Goal: Check status: Check status

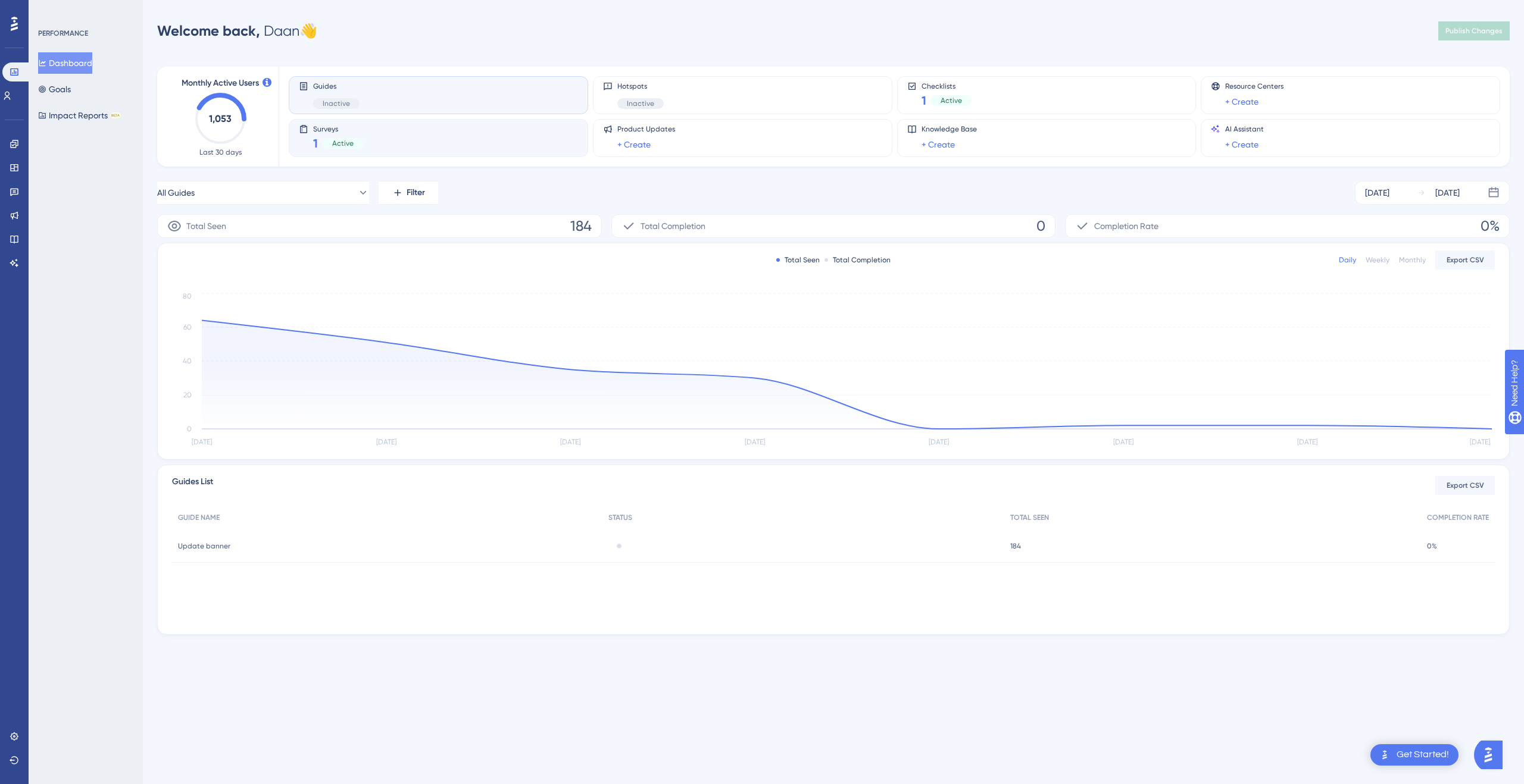
click at [377, 152] on div "Surveys 1 Active" at bounding box center [438, 138] width 299 height 38
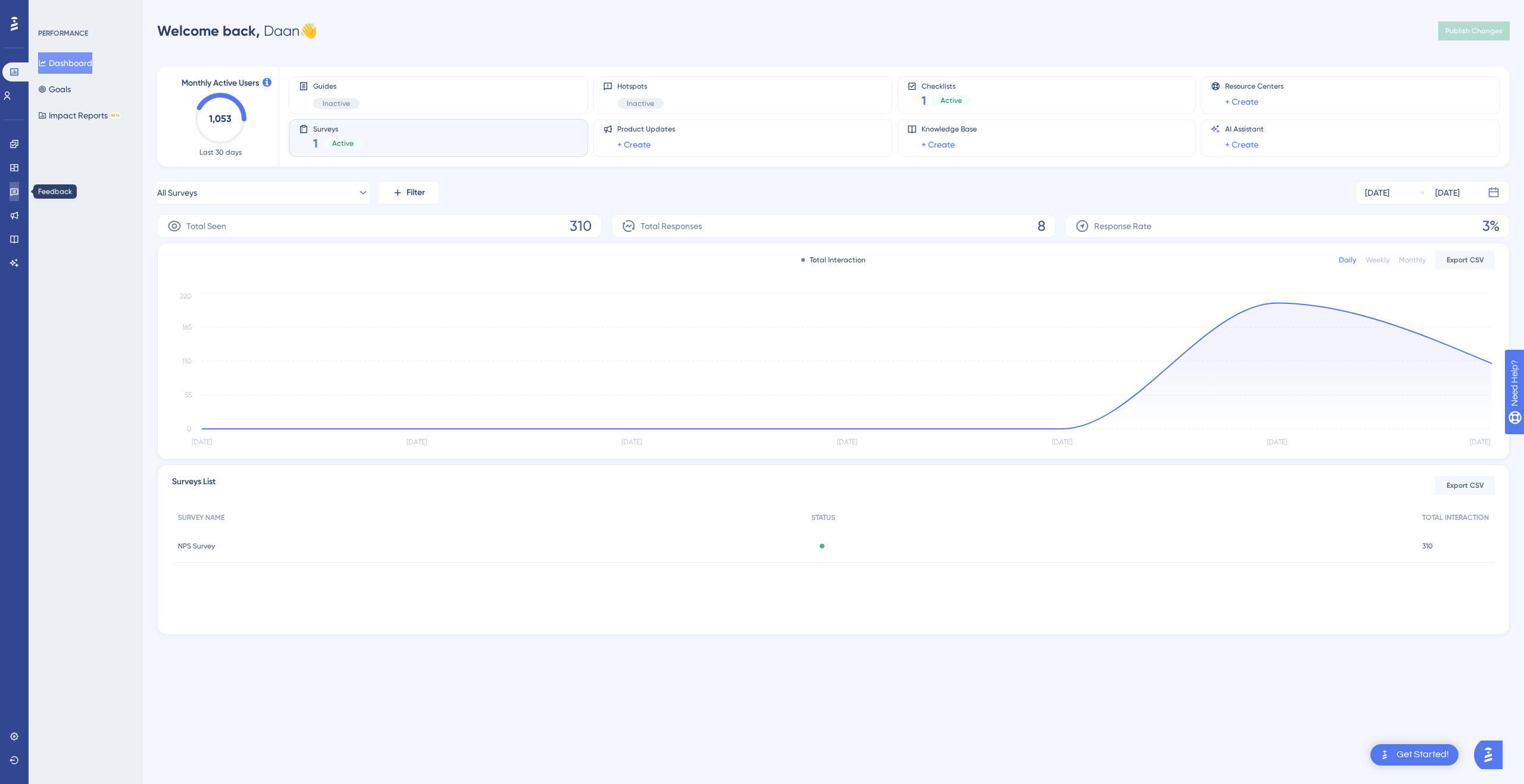
click at [12, 192] on icon at bounding box center [14, 192] width 8 height 7
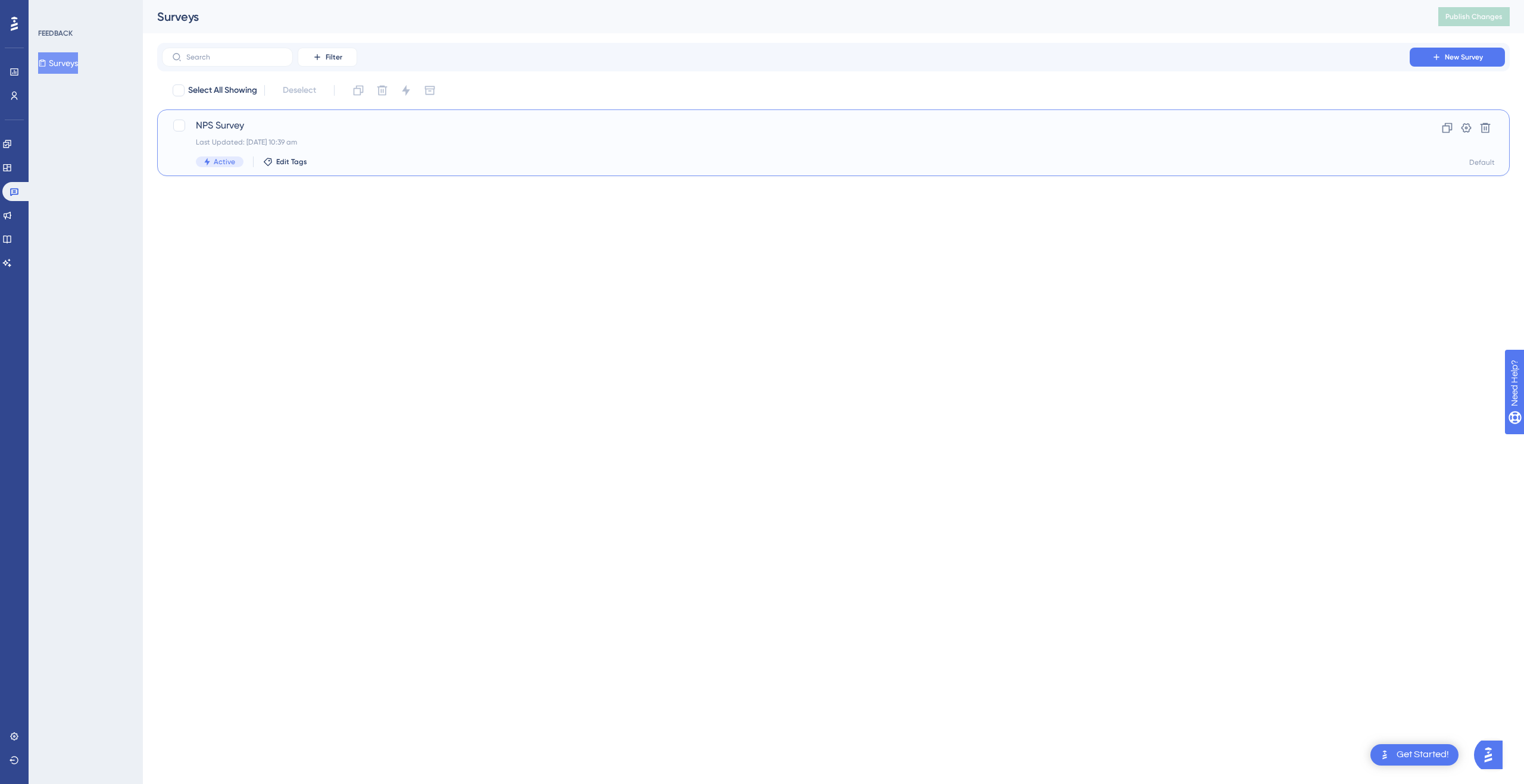
click at [447, 146] on div "Last Updated: [DATE] 10:39 am" at bounding box center [786, 141] width 1180 height 9
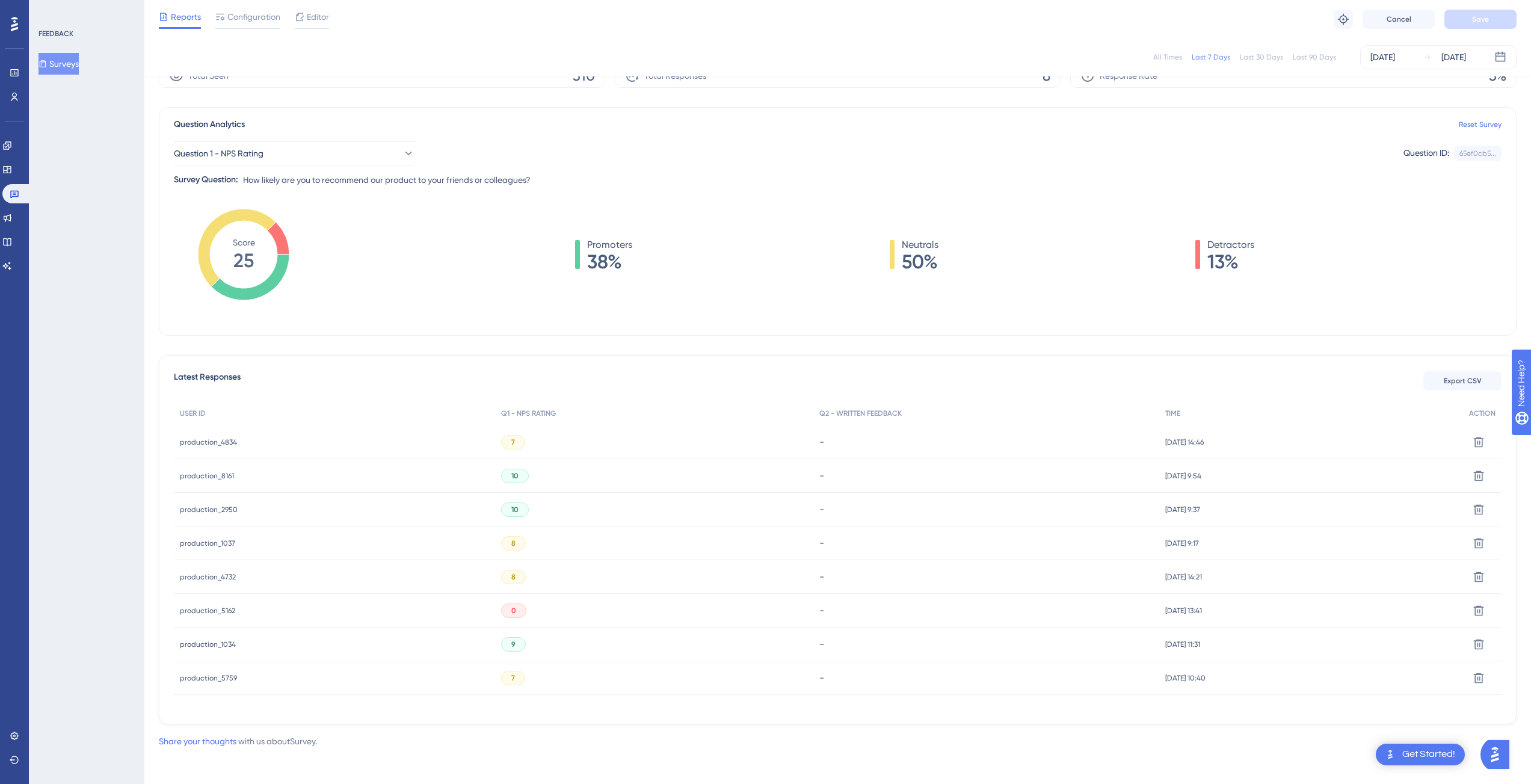
scroll to position [65, 0]
click at [203, 440] on span "production_4834" at bounding box center [208, 438] width 57 height 9
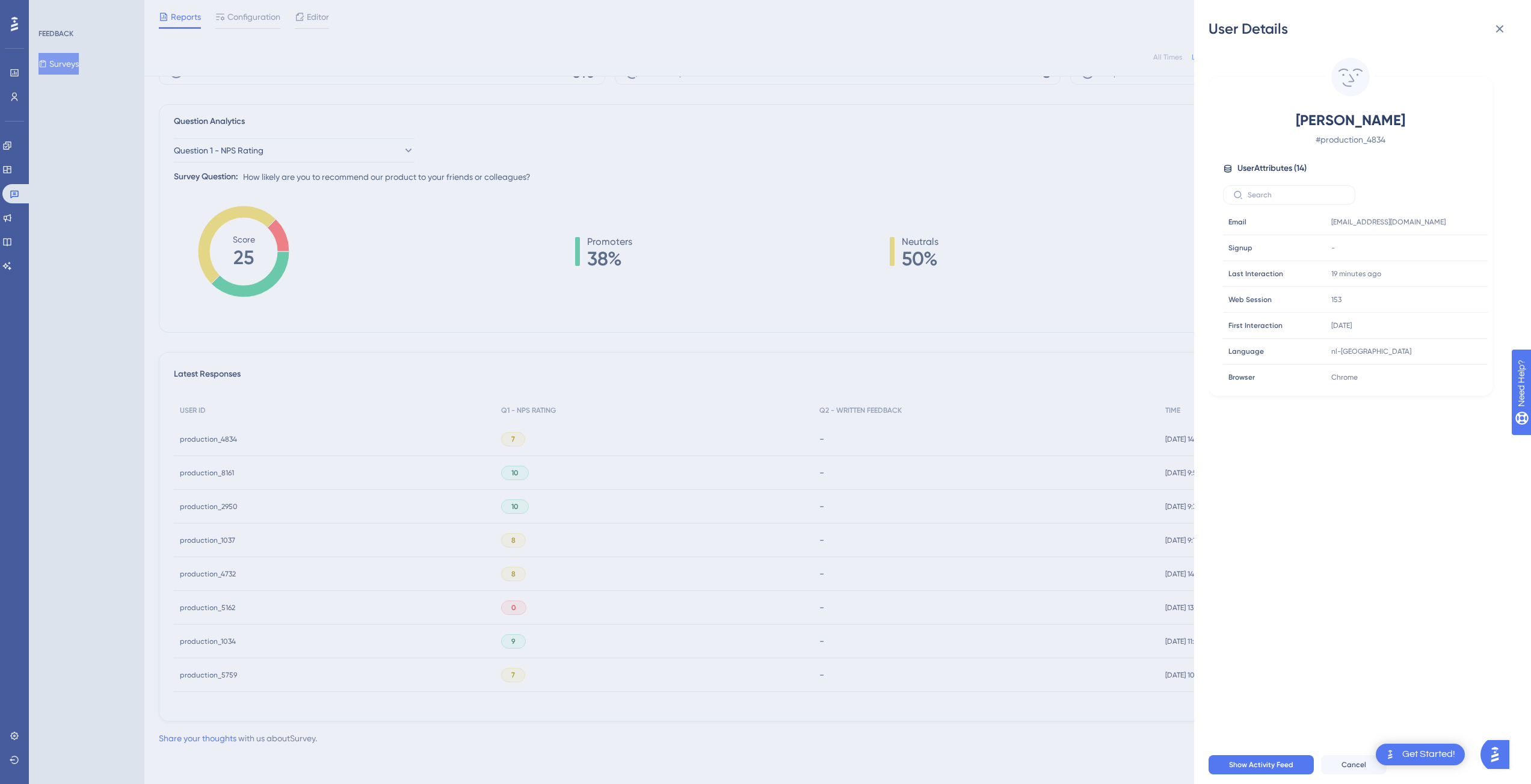
click at [1009, 198] on div "User Details [PERSON_NAME] # production_4834 User Attributes ( 14 ) Email Email…" at bounding box center [765, 392] width 1531 height 784
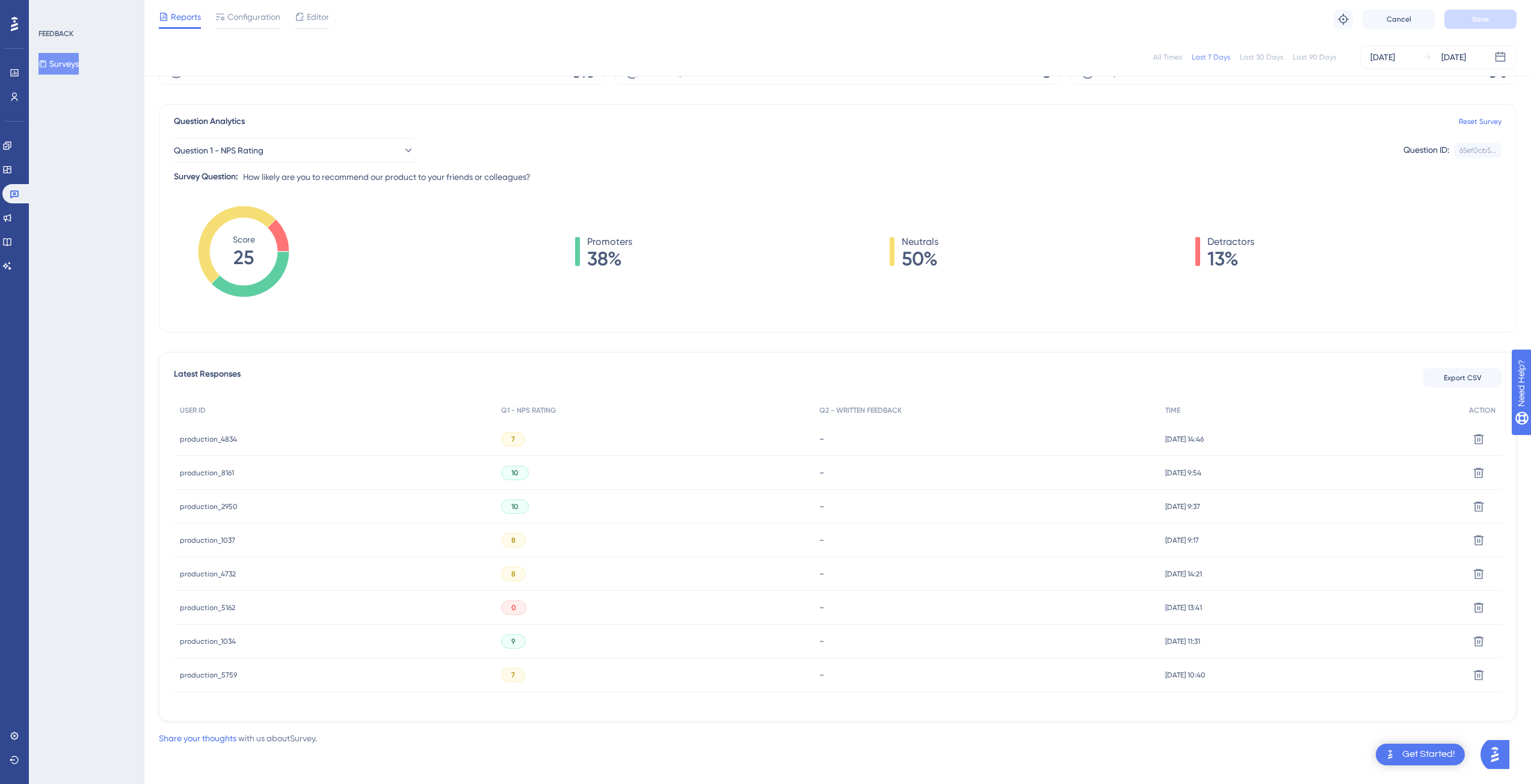
click at [217, 476] on span "production_8161" at bounding box center [207, 472] width 54 height 9
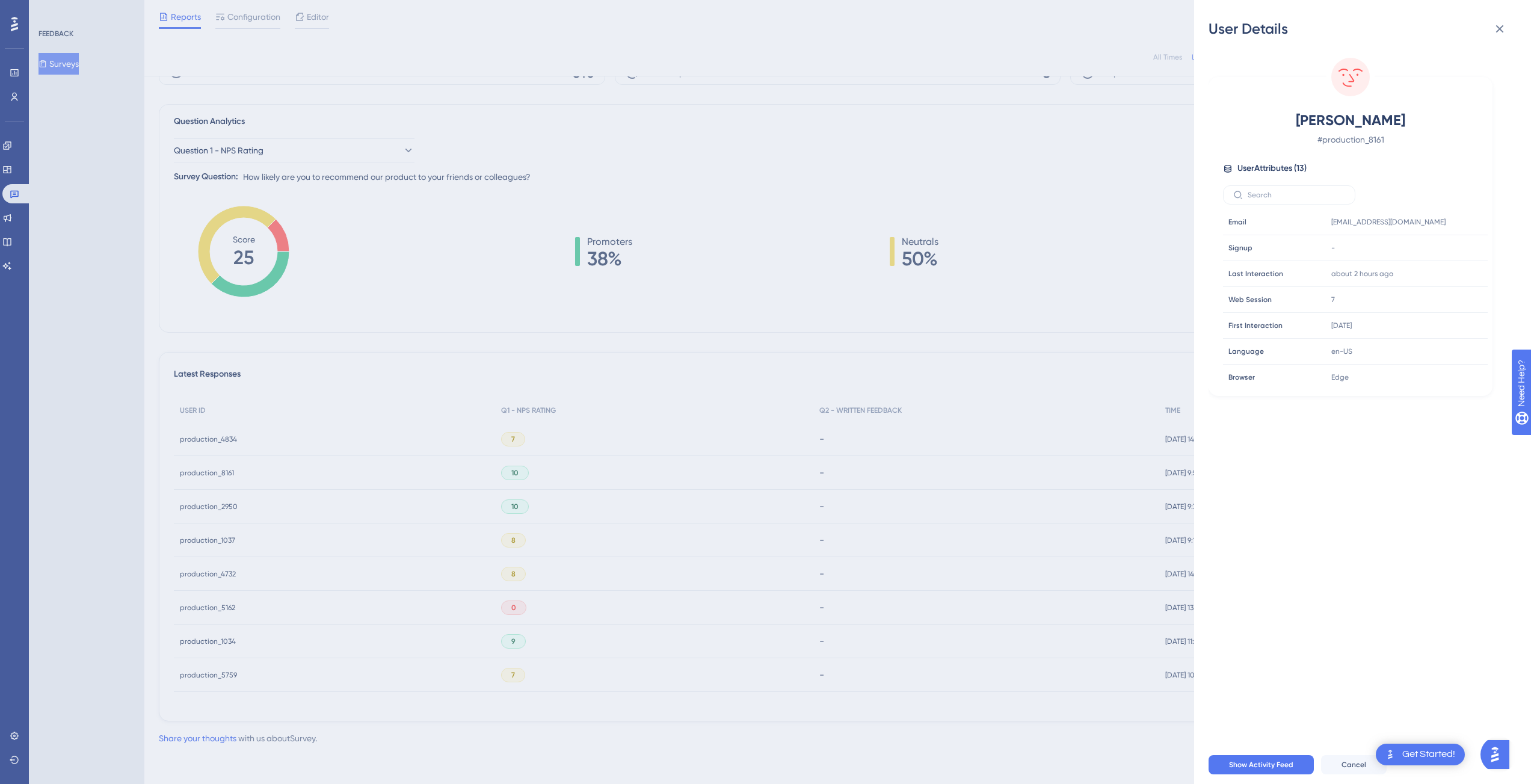
click at [376, 351] on div "User Details [PERSON_NAME] France # production_8161 User Attributes ( 13 ) Emai…" at bounding box center [765, 392] width 1531 height 784
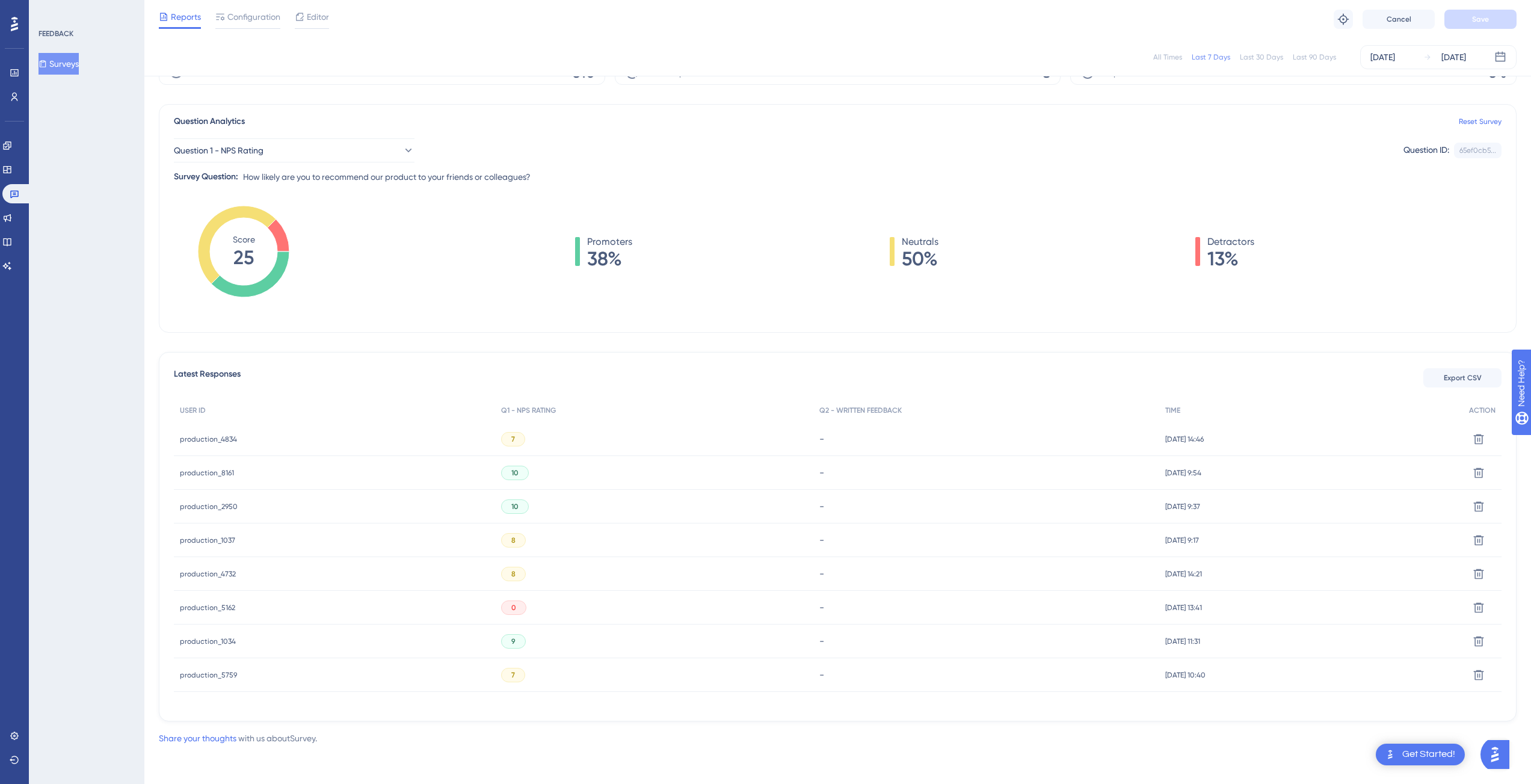
click at [224, 442] on span "production_4834" at bounding box center [208, 438] width 57 height 9
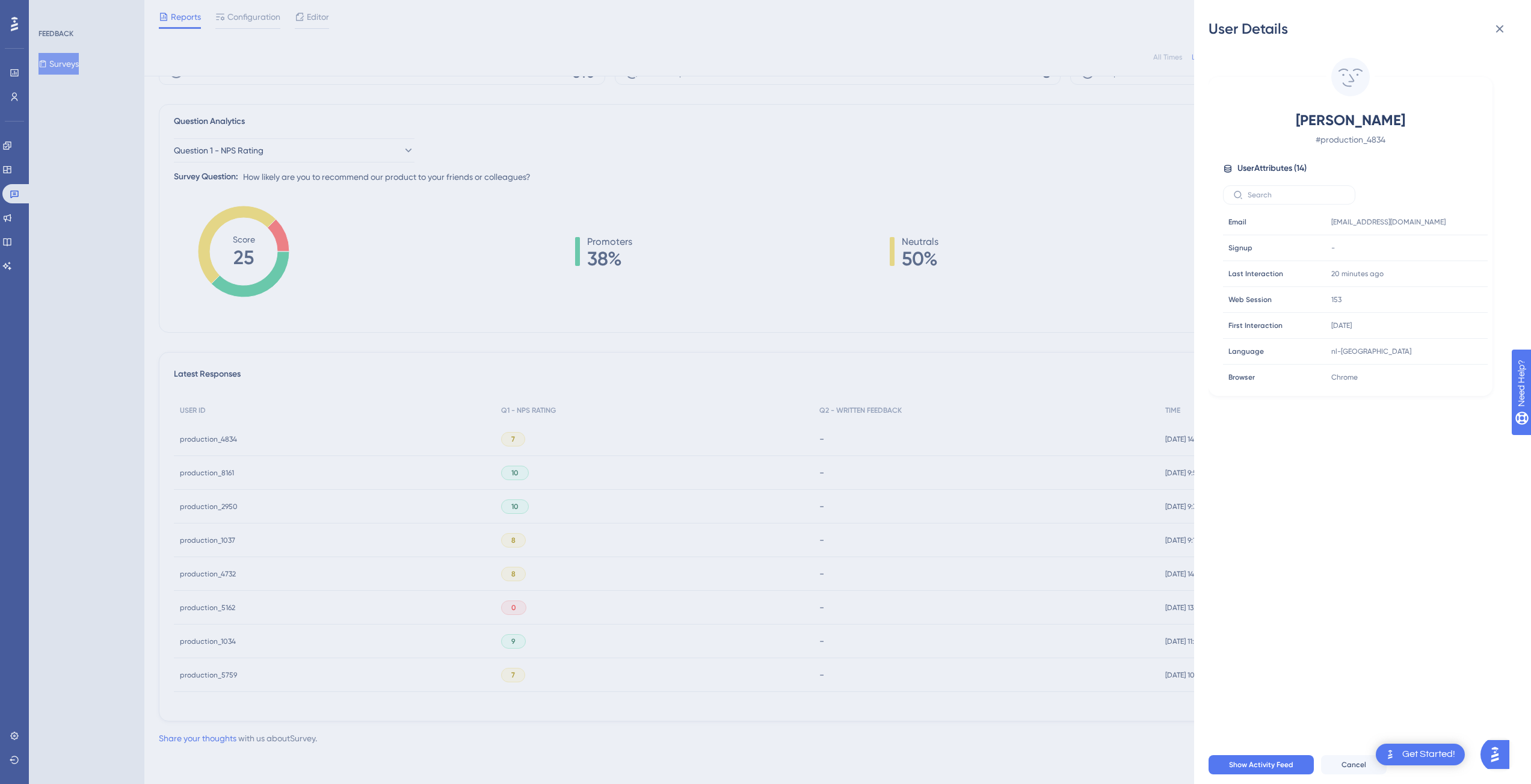
click at [821, 149] on div "User Details [PERSON_NAME] # production_4834 User Attributes ( 14 ) Email Email…" at bounding box center [765, 392] width 1531 height 784
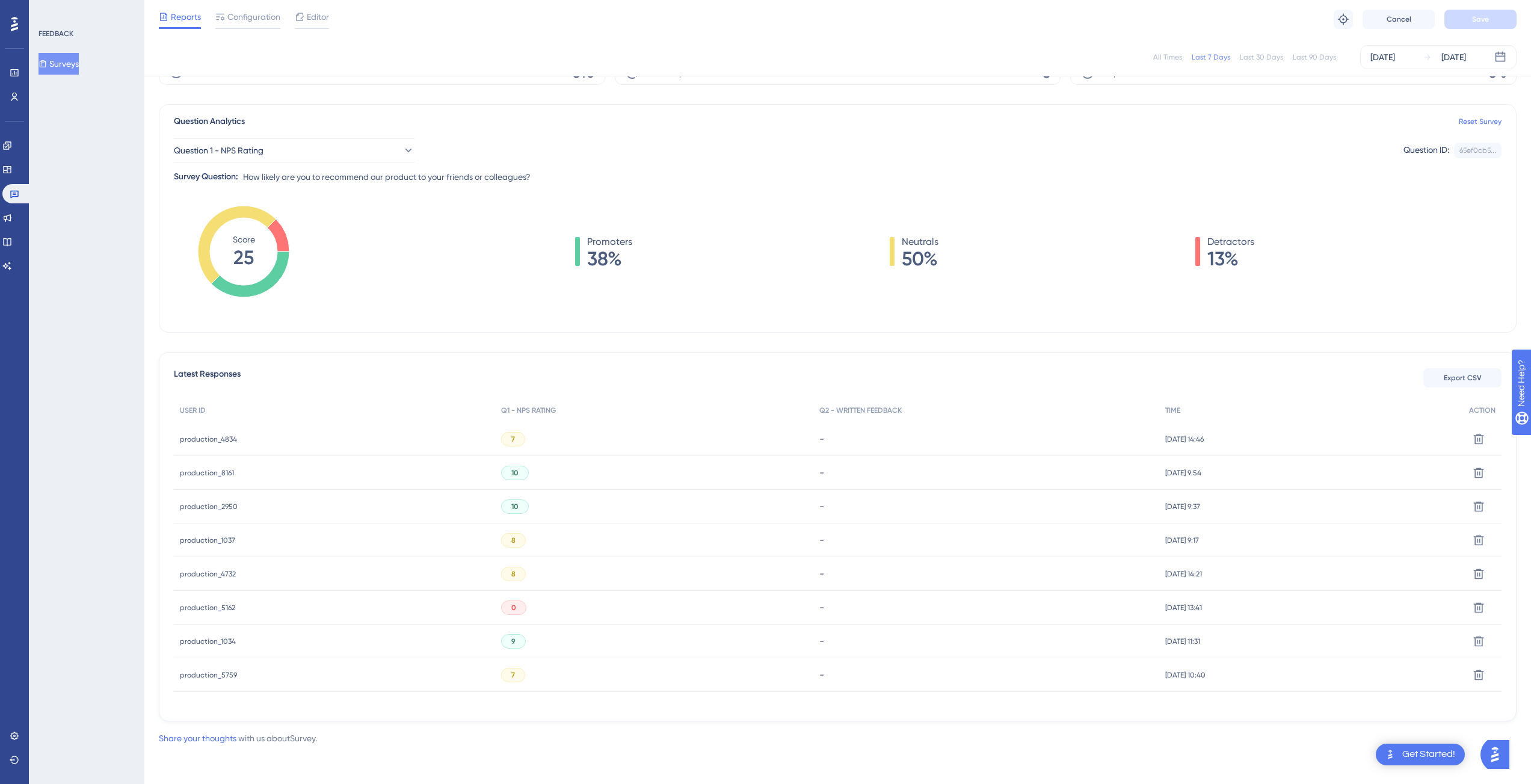
click at [212, 504] on span "production_2950" at bounding box center [208, 505] width 58 height 9
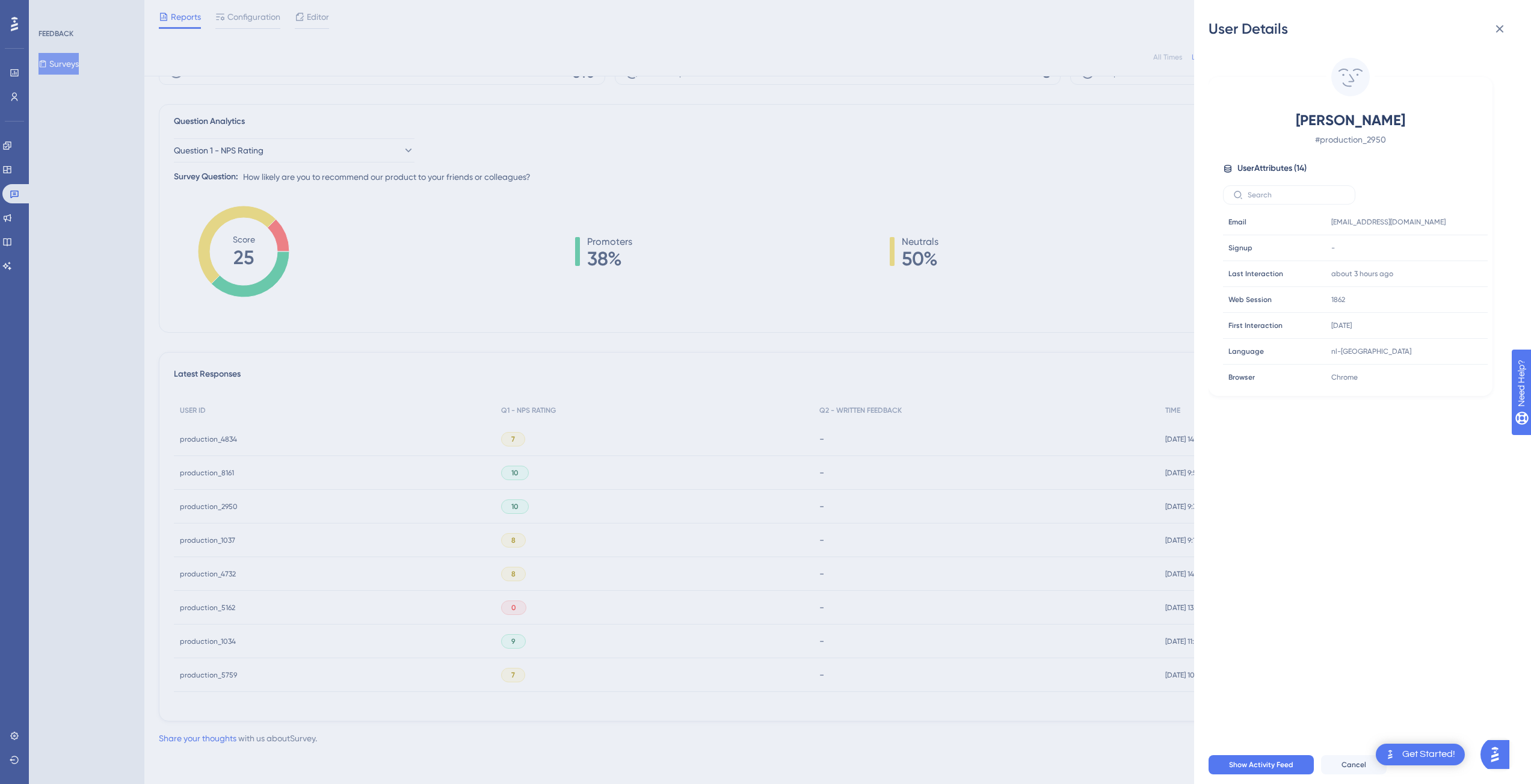
click at [453, 344] on div "User Details [PERSON_NAME] # production_2950 User Attributes ( 14 ) Email Email…" at bounding box center [765, 392] width 1531 height 784
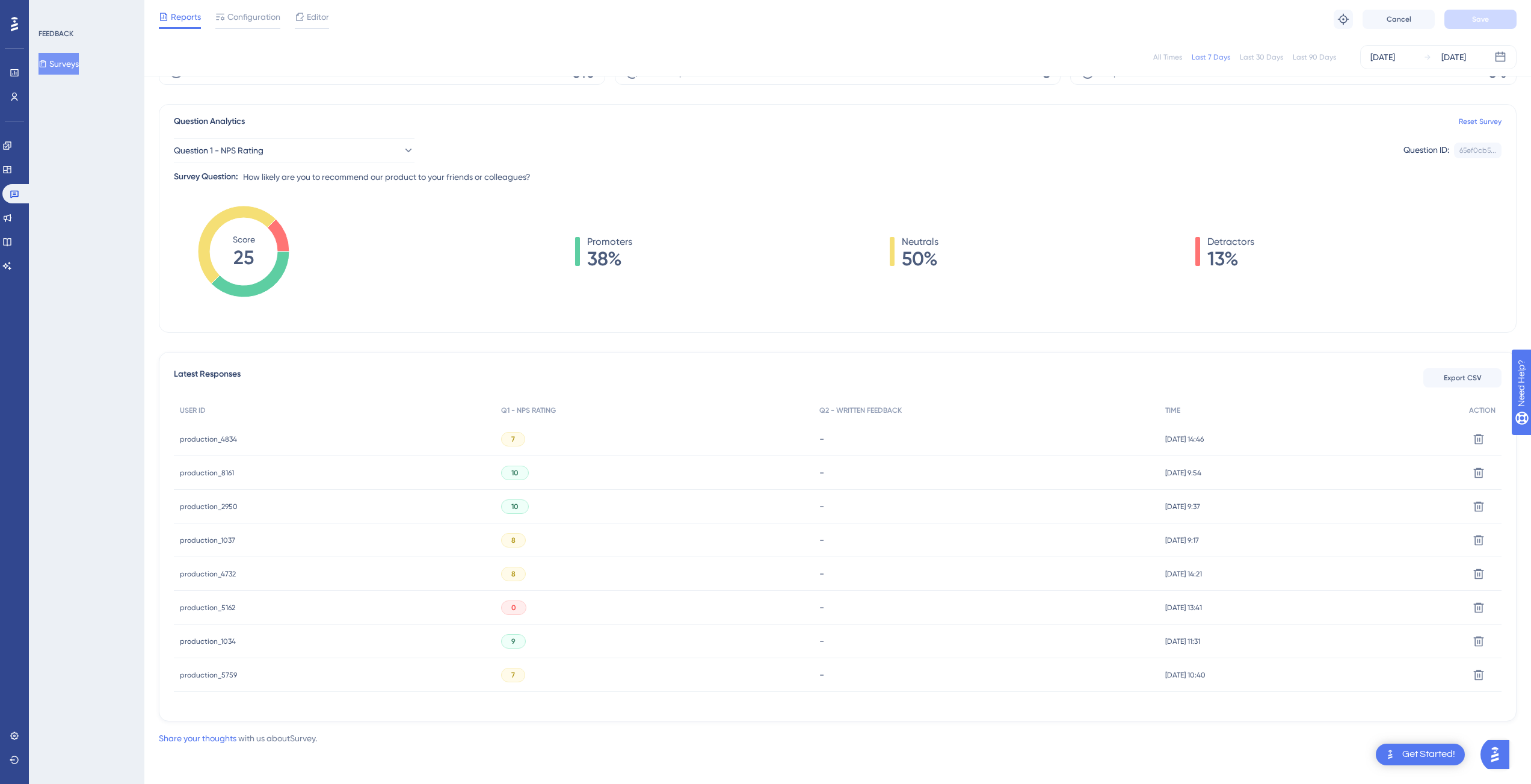
click at [218, 447] on div "production_4834 production_4834" at bounding box center [208, 439] width 57 height 34
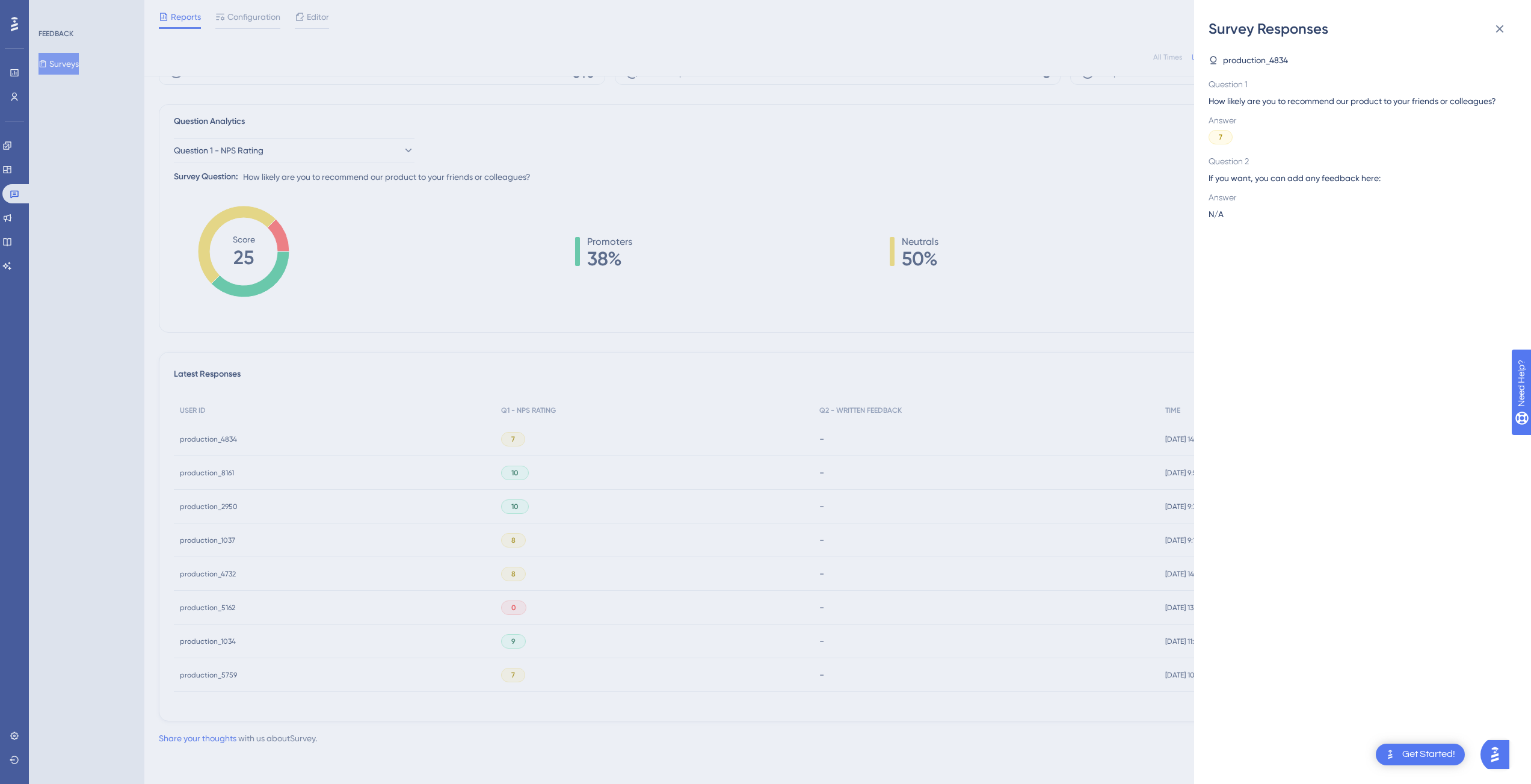
click at [983, 240] on div "Survey Responses production_4834 Question 1 How likely are you to recommend our…" at bounding box center [765, 392] width 1531 height 784
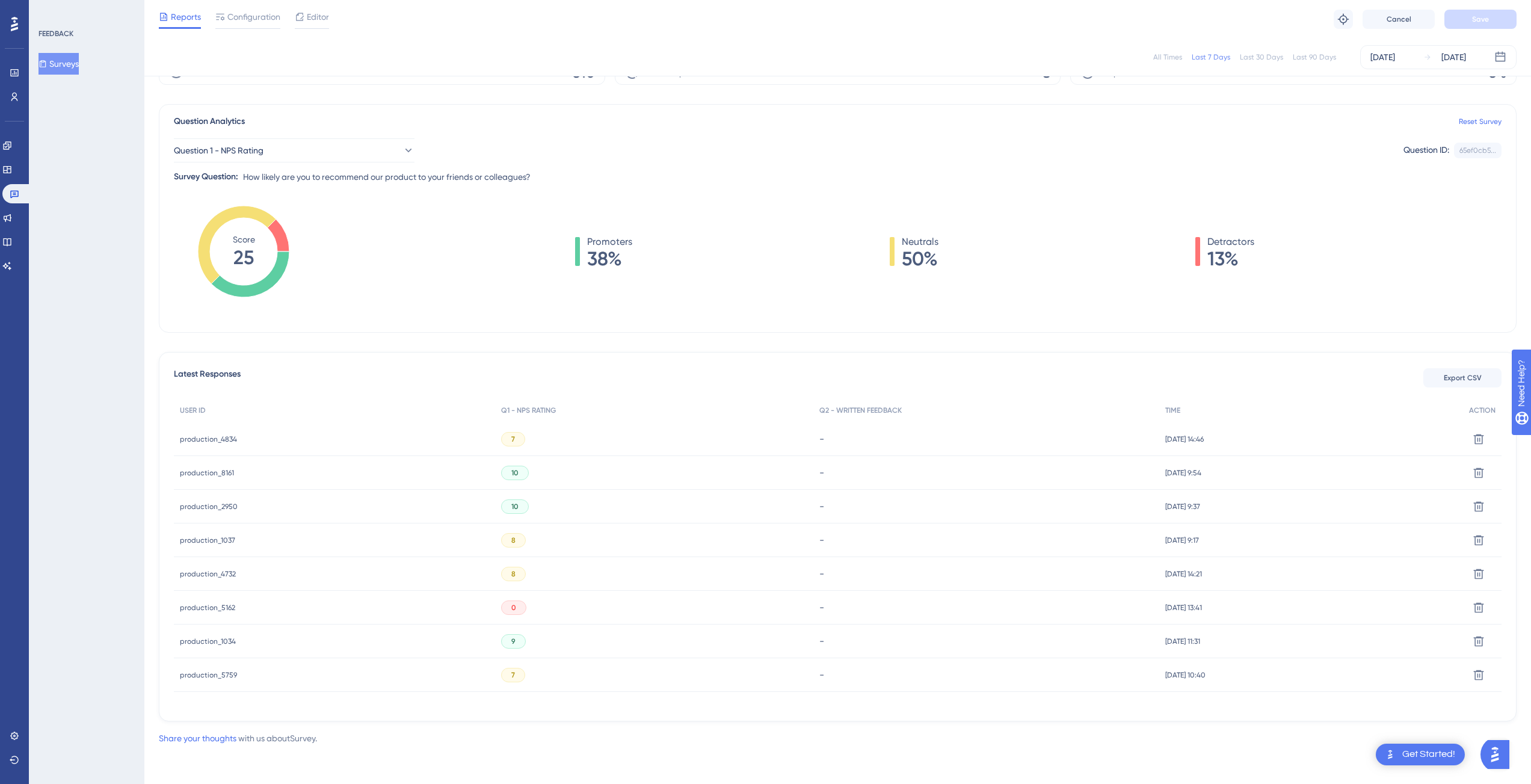
click at [186, 436] on span "production_4834" at bounding box center [208, 438] width 57 height 9
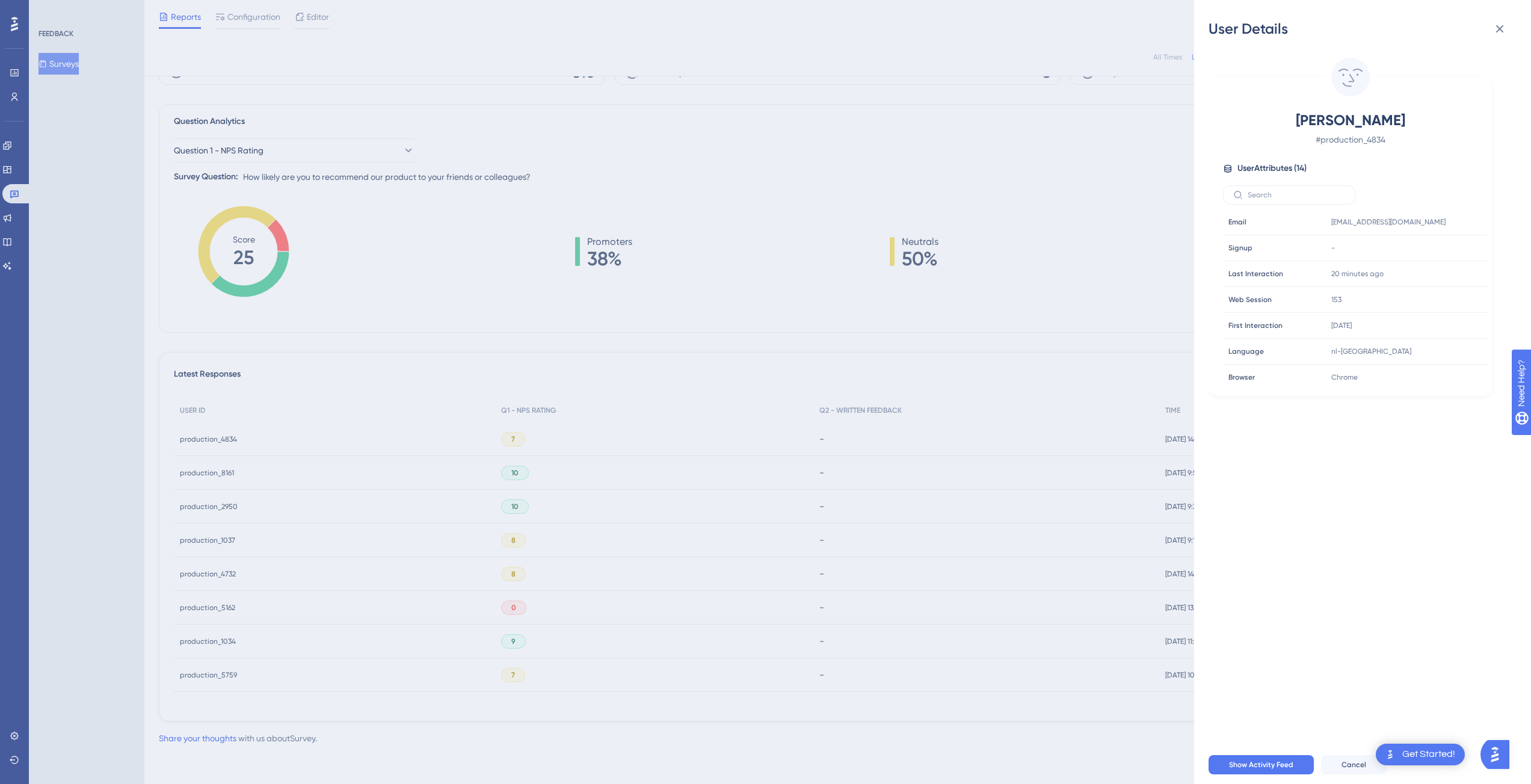
click at [1077, 249] on div "User Details [PERSON_NAME] # production_4834 User Attributes ( 14 ) Email Email…" at bounding box center [765, 392] width 1531 height 784
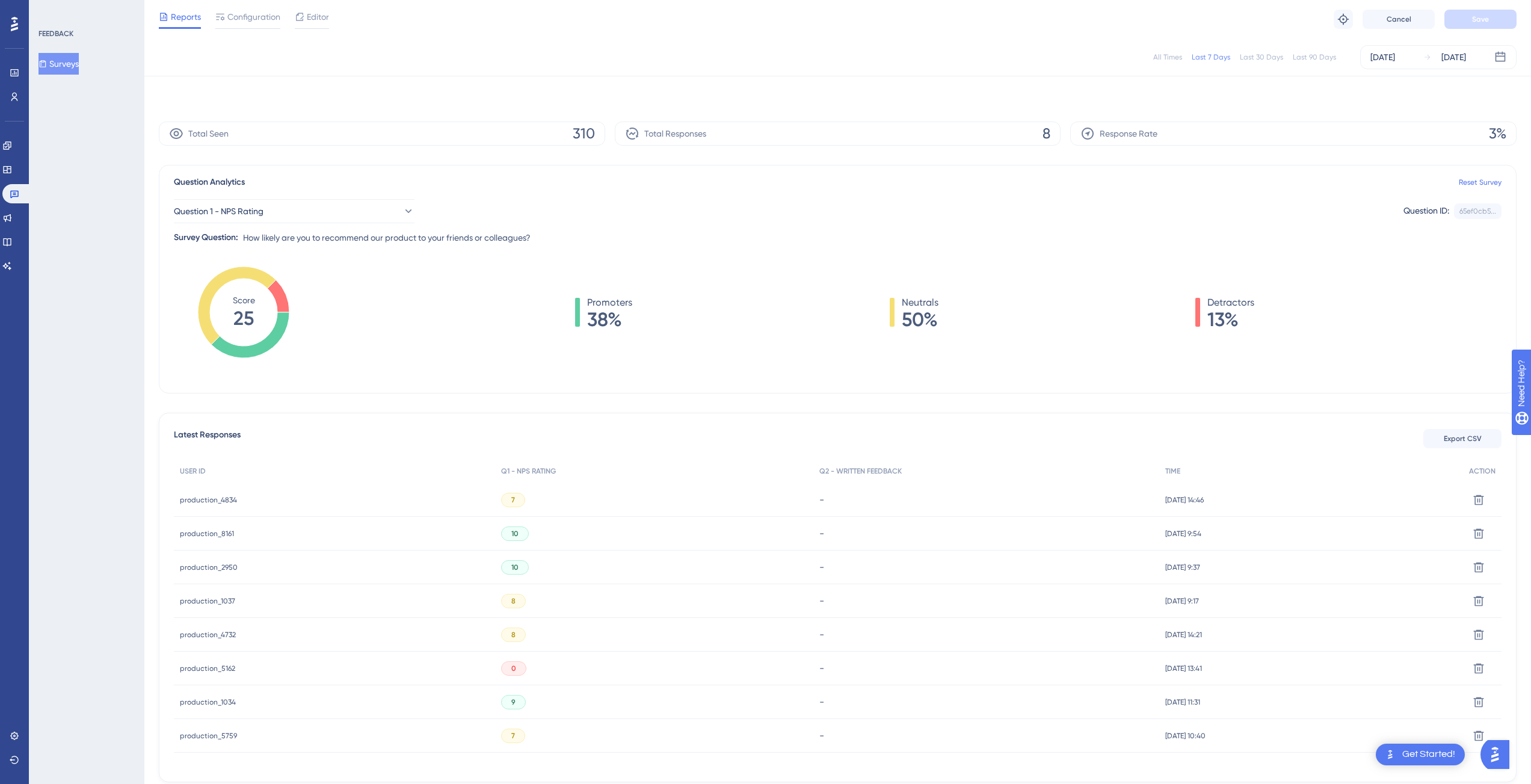
scroll to position [0, 0]
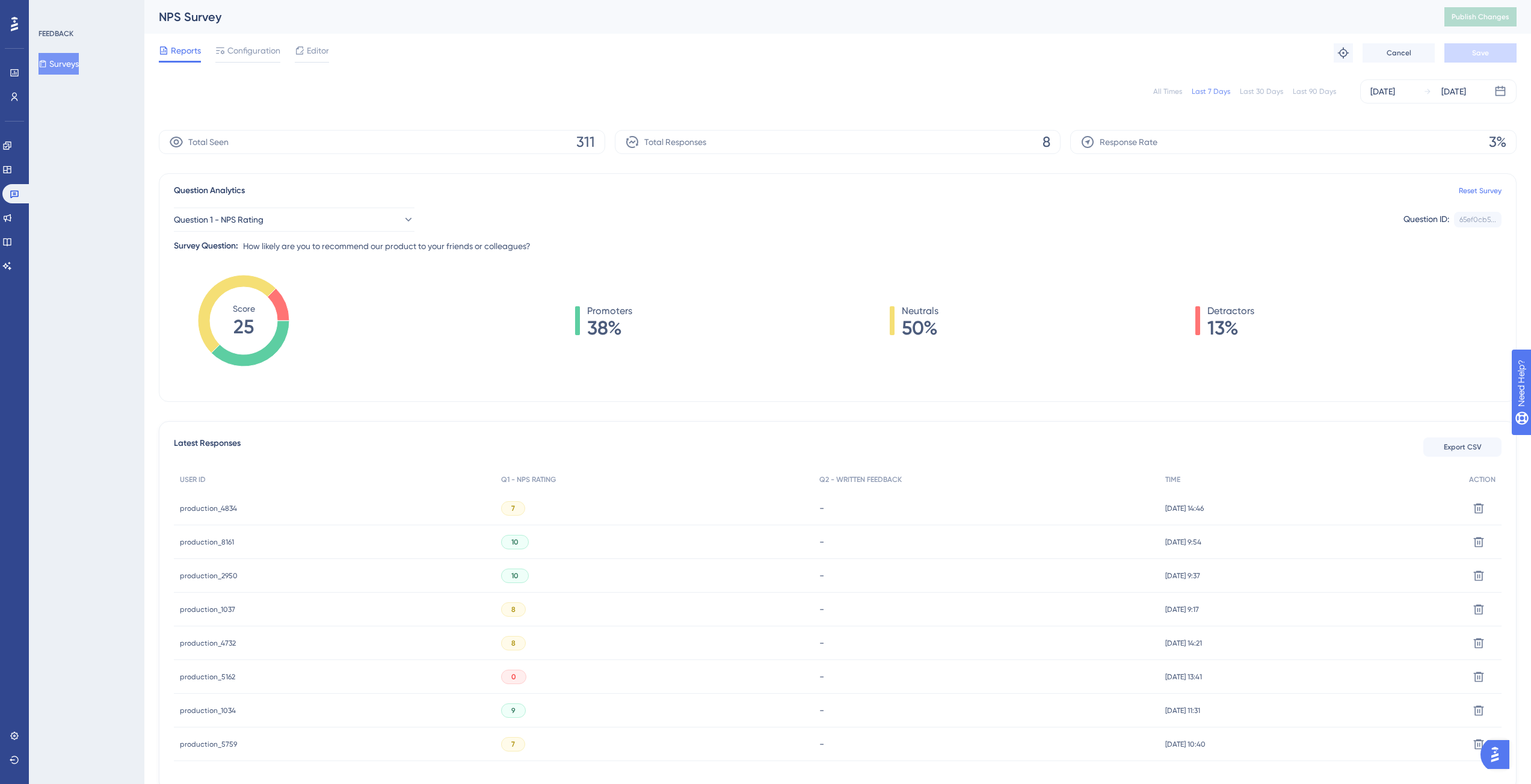
click at [902, 226] on div "Question 1 - NPS Rating Question ID: 65ef0cb5... Copy" at bounding box center [837, 219] width 1328 height 24
click at [803, 233] on div "Question 1 - NPS Rating Question ID: 65ef0cb5... Copy Survey Question: How like…" at bounding box center [837, 226] width 1328 height 55
